Goal: Transaction & Acquisition: Obtain resource

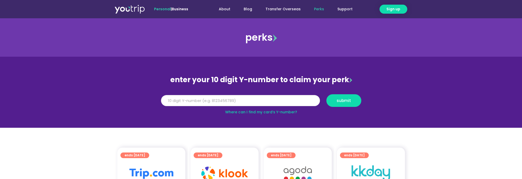
click at [179, 98] on input "Y Number" at bounding box center [240, 100] width 159 height 11
click at [281, 111] on link "Where can I find my card’s Y-number?" at bounding box center [261, 111] width 72 height 5
click at [208, 97] on input "Y Number" at bounding box center [240, 100] width 159 height 11
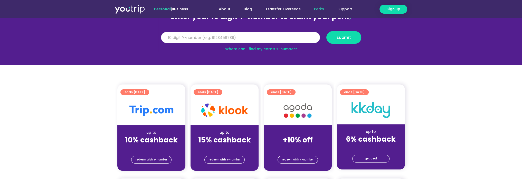
scroll to position [43, 0]
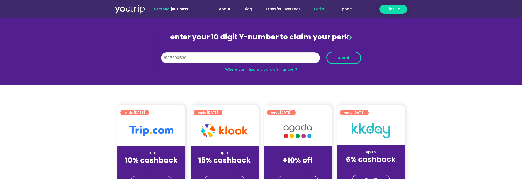
type input "8185000539"
click at [336, 59] on span "submit" at bounding box center [344, 58] width 26 height 4
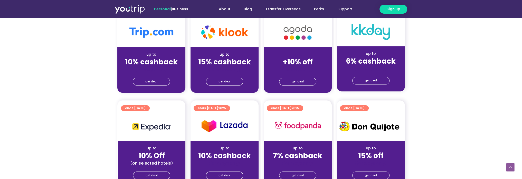
scroll to position [128, 0]
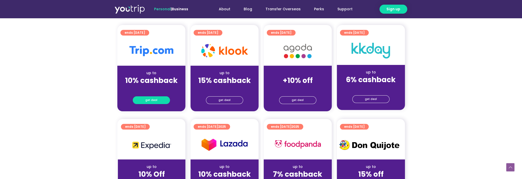
click at [148, 99] on span "get deal" at bounding box center [151, 99] width 12 height 7
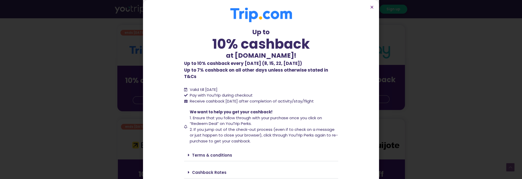
click at [374, 6] on section "Up to 10% cashback at [DOMAIN_NAME]! Up to 10% cashback at [DOMAIN_NAME]! Up to…" at bounding box center [261, 100] width 236 height 200
click at [371, 8] on icon "Close" at bounding box center [372, 7] width 4 height 4
